Goal: Information Seeking & Learning: Learn about a topic

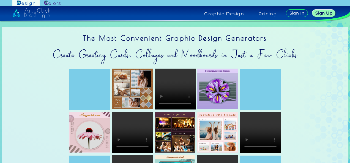
click at [54, 3] on img at bounding box center [52, 3] width 16 height 5
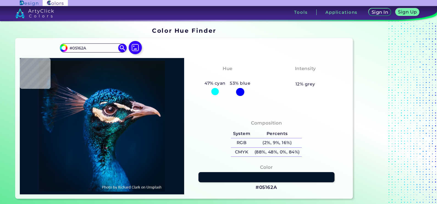
scroll to position [137, 0]
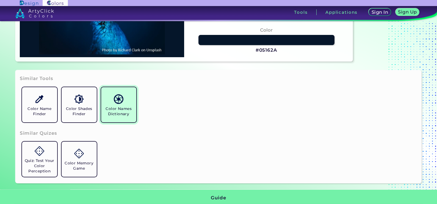
click at [122, 111] on h5 "Color Names Dictionary" at bounding box center [118, 111] width 31 height 10
